Goal: Information Seeking & Learning: Learn about a topic

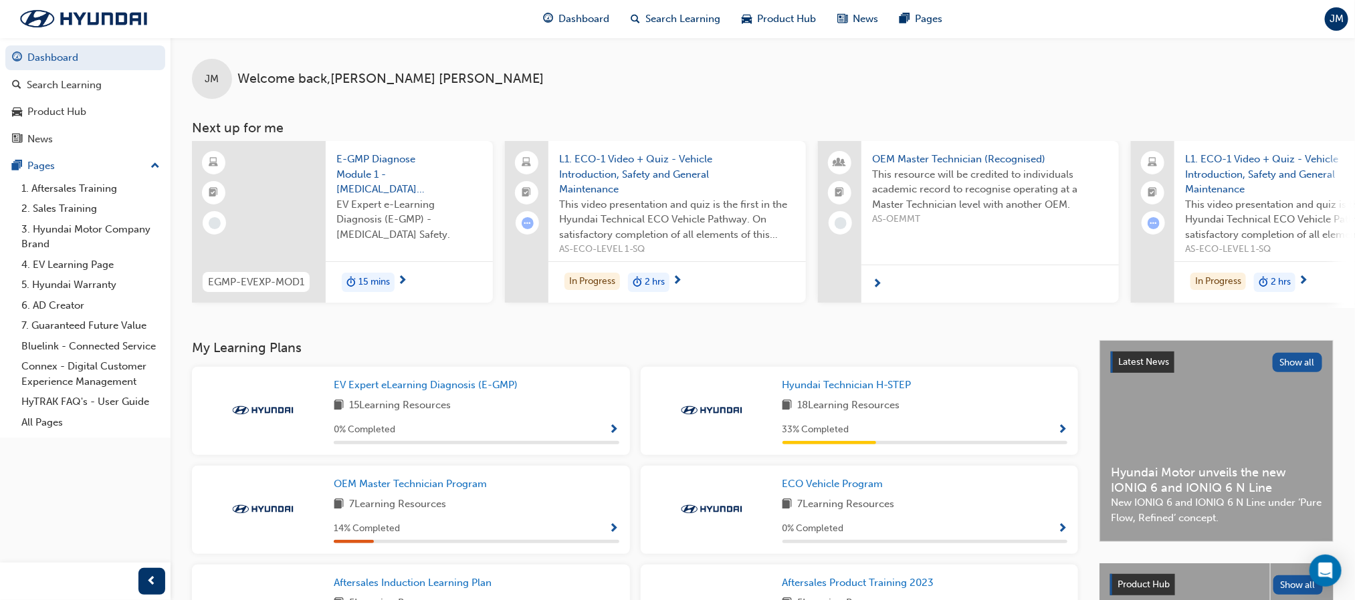
click at [1246, 156] on span "L1. ECO-1 Video + Quiz - Vehicle Introduction, Safety and General Maintenance" at bounding box center [1303, 174] width 236 height 45
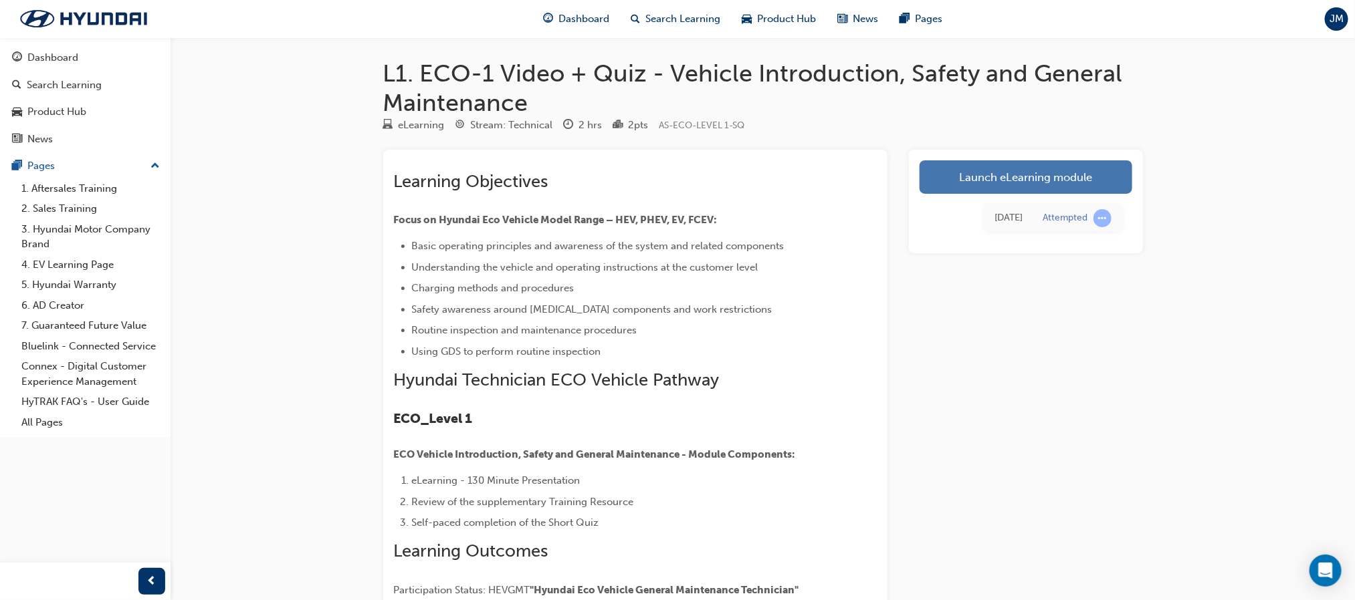
click at [1080, 165] on link "Launch eLearning module" at bounding box center [1025, 176] width 213 height 33
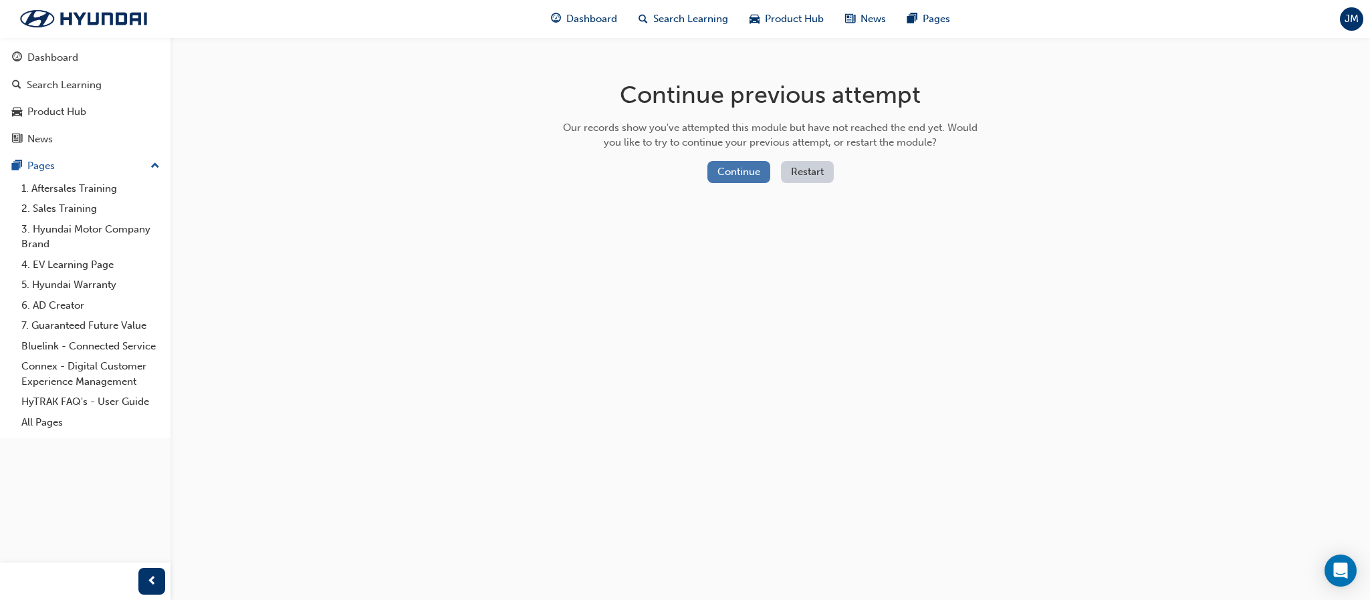
click at [739, 169] on button "Continue" at bounding box center [738, 172] width 63 height 22
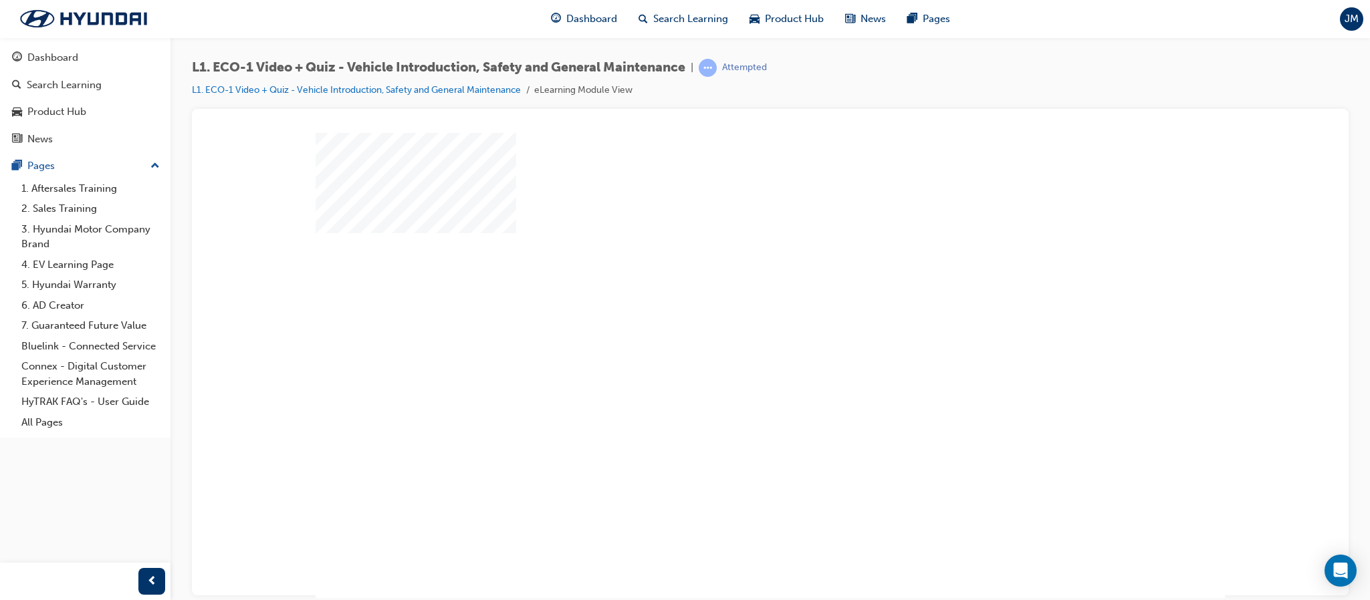
drag, startPoint x: 754, startPoint y: 363, endPoint x: 763, endPoint y: 367, distance: 9.6
click at [732, 326] on div "play" at bounding box center [732, 326] width 0 height 0
